Goal: Task Accomplishment & Management: Manage account settings

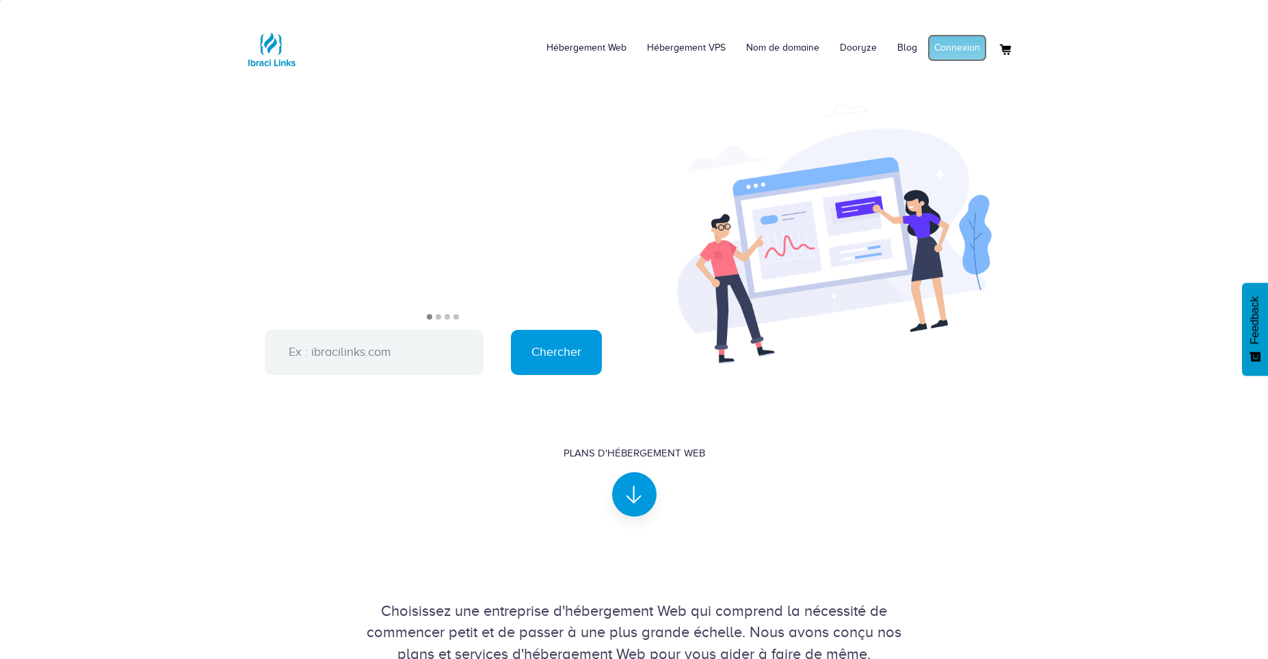
click at [957, 49] on link "Connexion" at bounding box center [956, 47] width 59 height 27
click at [943, 47] on link "Mon compte" at bounding box center [953, 47] width 66 height 27
